Goal: Information Seeking & Learning: Check status

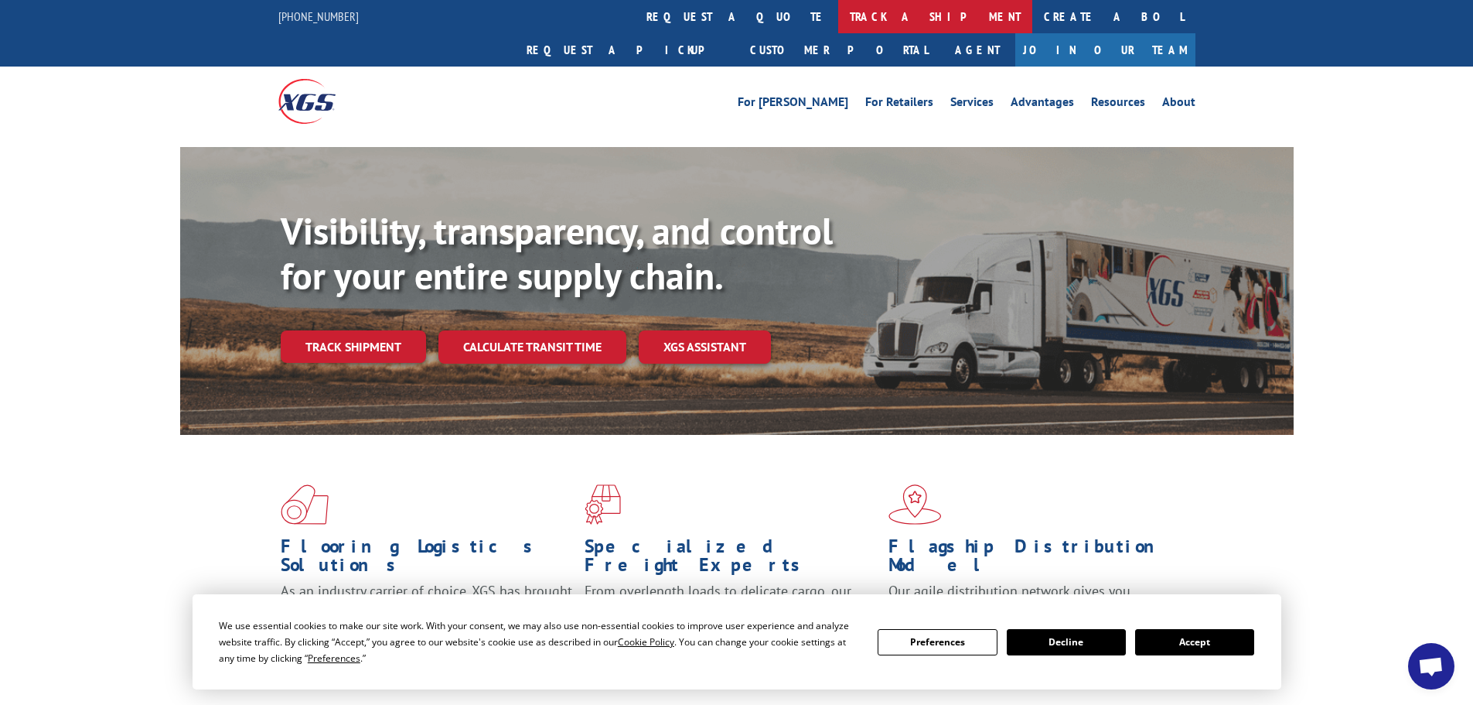
click at [838, 22] on link "track a shipment" at bounding box center [935, 16] width 194 height 33
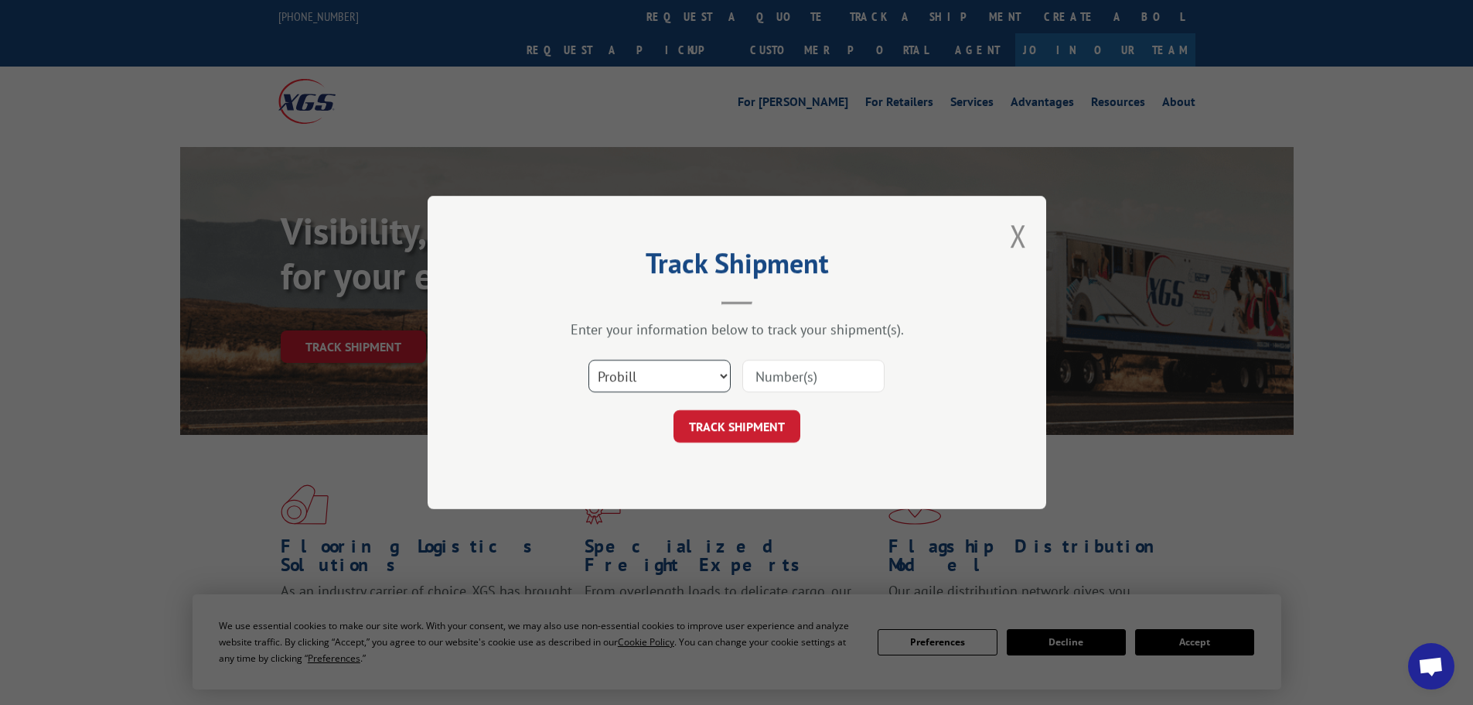
click at [657, 381] on select "Select category... Probill BOL PO" at bounding box center [660, 376] width 142 height 32
select select "bol"
click at [589, 360] on select "Select category... Probill BOL PO" at bounding box center [660, 376] width 142 height 32
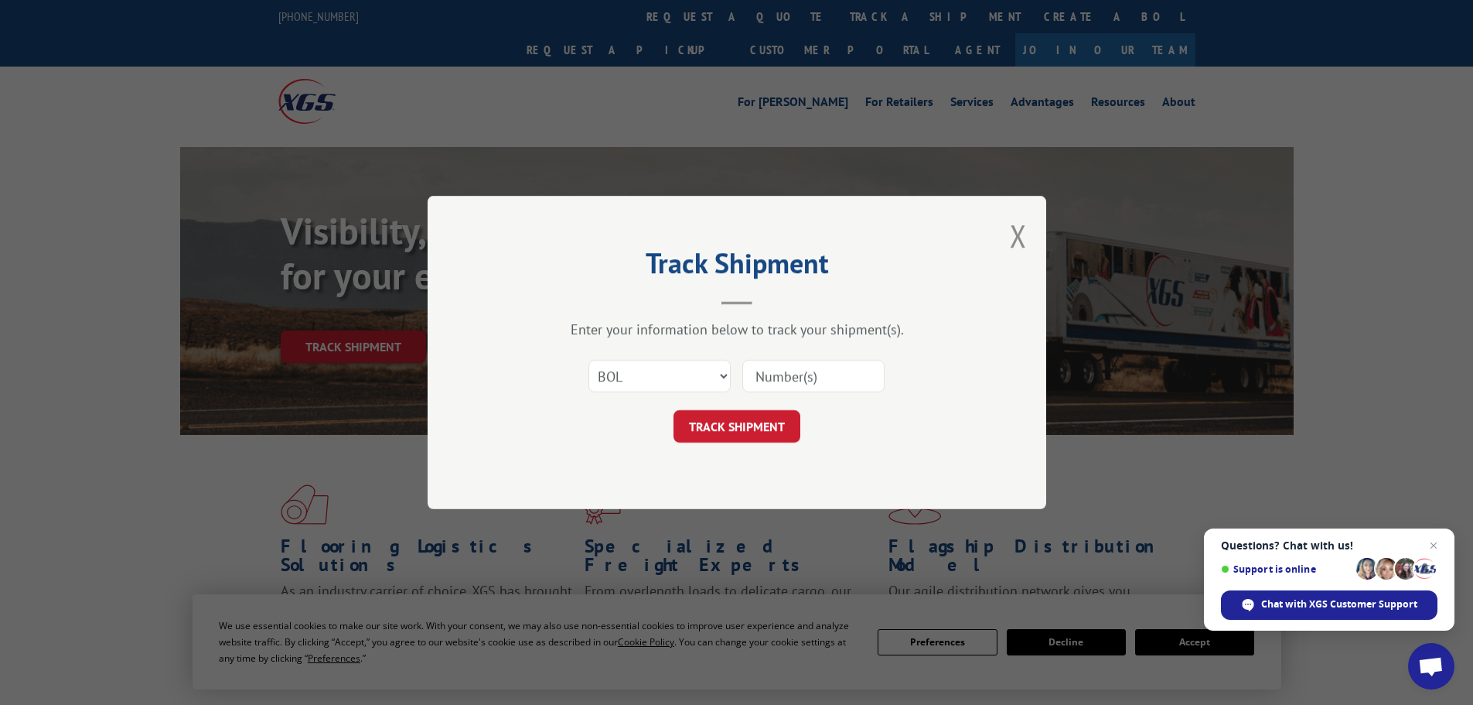
paste input "7039065"
type input "7039065"
click at [735, 429] on button "TRACK SHIPMENT" at bounding box center [737, 426] width 127 height 32
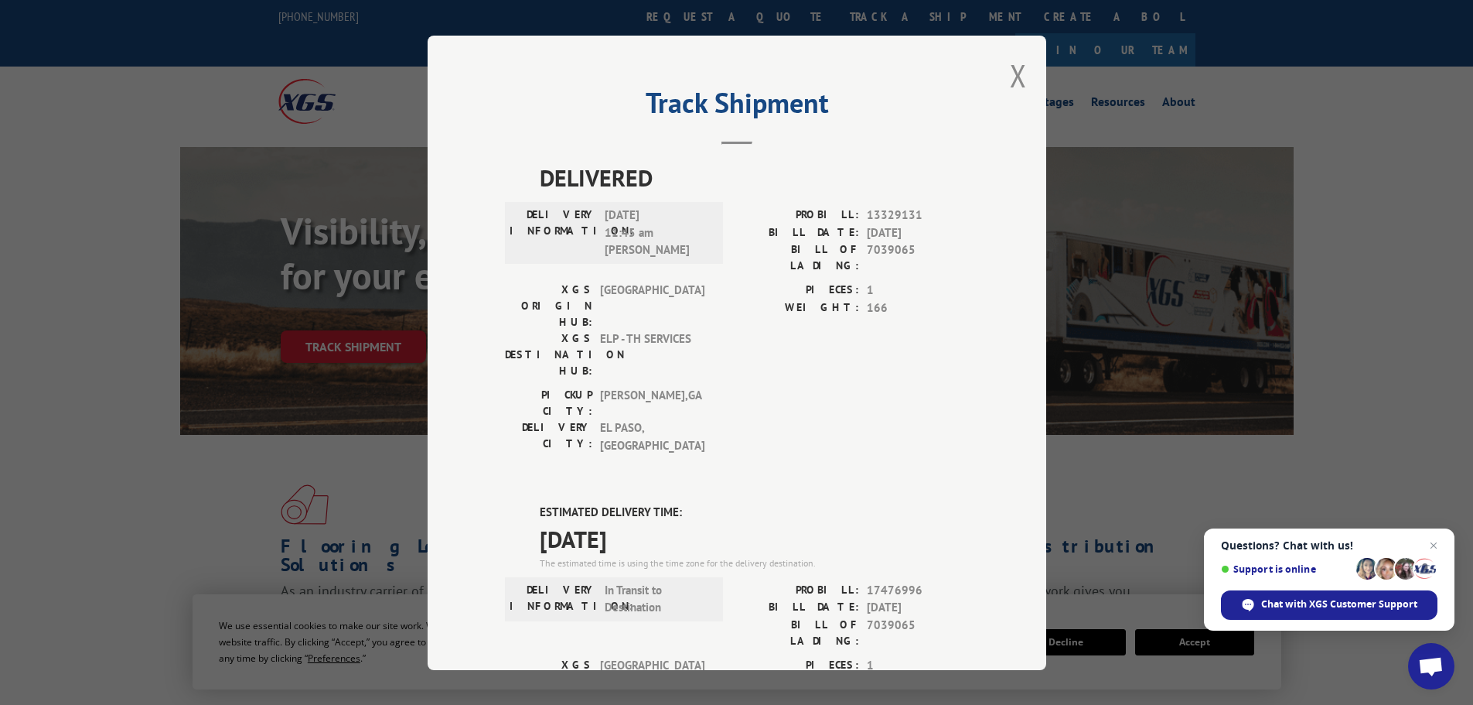
drag, startPoint x: 662, startPoint y: 453, endPoint x: 500, endPoint y: 417, distance: 166.4
copy div "ESTIMATED DELIVERY TIME: [DATE]"
